Goal: Task Accomplishment & Management: Use online tool/utility

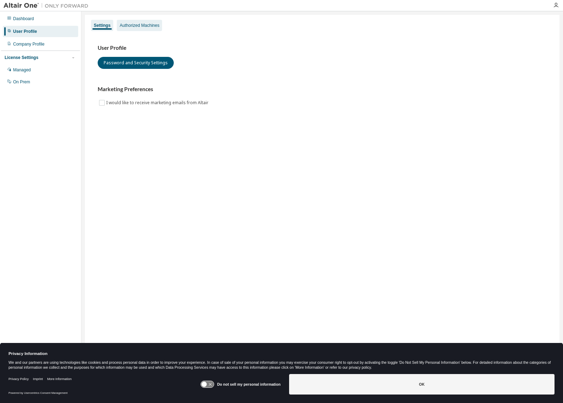
click at [140, 24] on div "Authorized Machines" at bounding box center [140, 26] width 40 height 6
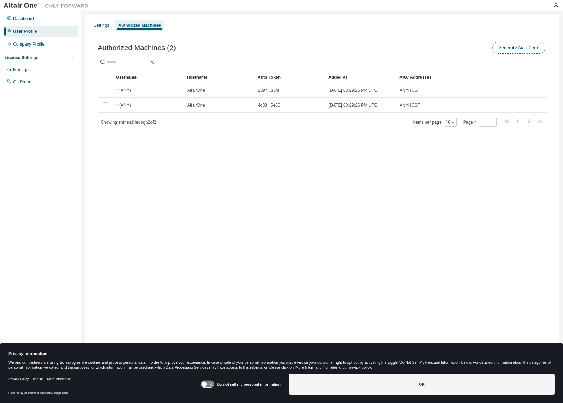
click at [511, 48] on button "Generate Auth Code" at bounding box center [518, 48] width 53 height 12
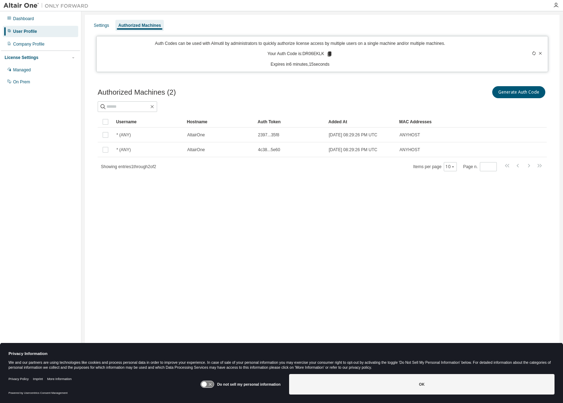
click at [319, 63] on p "Expires in 6 minutes, 15 seconds" at bounding box center [300, 65] width 398 height 6
click at [352, 29] on div "Settings Authorized Machines" at bounding box center [322, 25] width 466 height 13
drag, startPoint x: 304, startPoint y: 53, endPoint x: 321, endPoint y: 53, distance: 17.7
click at [321, 53] on p "Your Auth Code is: DR06EKLK" at bounding box center [299, 54] width 65 height 6
click at [328, 53] on icon at bounding box center [329, 54] width 4 height 5
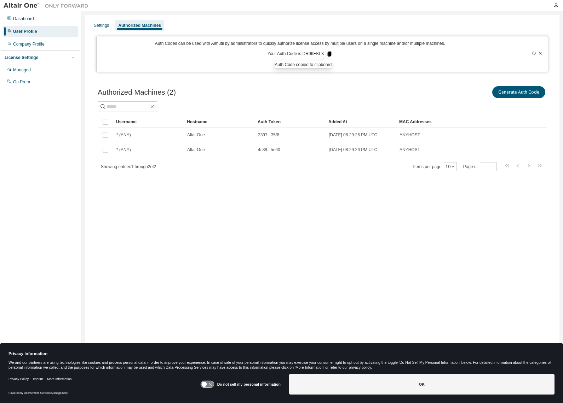
click at [328, 53] on icon at bounding box center [329, 54] width 4 height 5
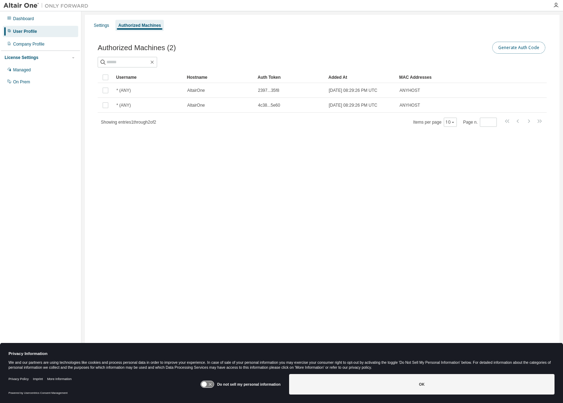
click at [500, 50] on button "Generate Auth Code" at bounding box center [518, 48] width 53 height 12
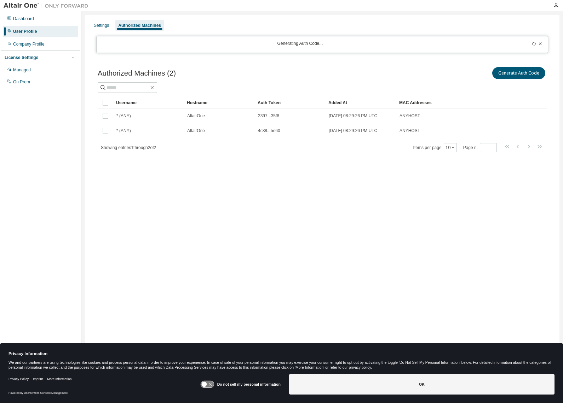
click at [283, 66] on div "Authorized Machines (2) Generate Auth Code" at bounding box center [322, 73] width 449 height 15
click at [359, 81] on div "Authorized Machines (2) Generate Auth Code" at bounding box center [322, 79] width 449 height 27
click at [532, 43] on icon at bounding box center [533, 44] width 3 height 4
click at [534, 43] on icon at bounding box center [533, 44] width 4 height 4
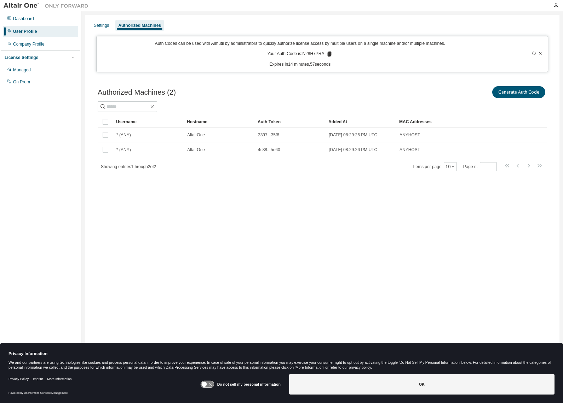
click at [329, 54] on icon at bounding box center [329, 54] width 4 height 5
